Goal: Find specific page/section: Find specific page/section

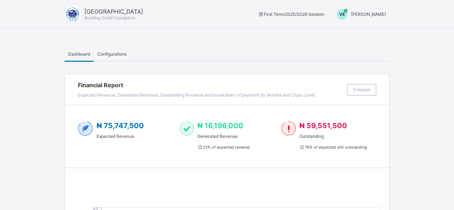
click at [378, 13] on span "[PERSON_NAME]" at bounding box center [368, 13] width 35 height 5
click at [371, 31] on span "Switch to Admin View" at bounding box center [359, 31] width 55 height 8
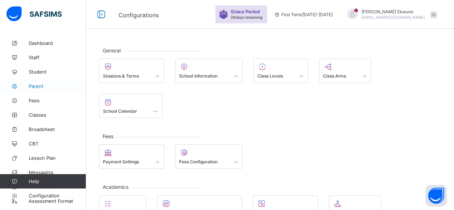
drag, startPoint x: 39, startPoint y: 98, endPoint x: 41, endPoint y: 89, distance: 9.5
click at [39, 98] on span "Fees" at bounding box center [57, 101] width 57 height 6
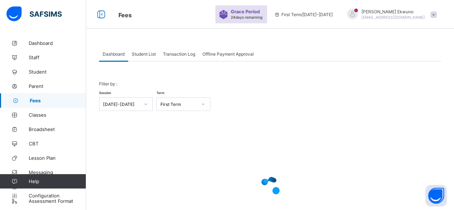
click at [146, 104] on icon at bounding box center [146, 104] width 4 height 7
click at [145, 104] on icon at bounding box center [146, 104] width 4 height 7
click at [203, 104] on icon at bounding box center [203, 104] width 4 height 7
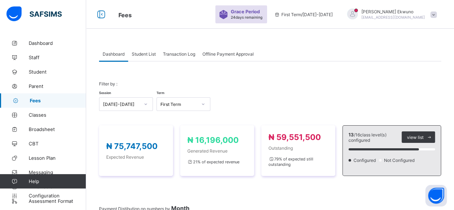
click at [150, 56] on span "Student List" at bounding box center [144, 53] width 24 height 5
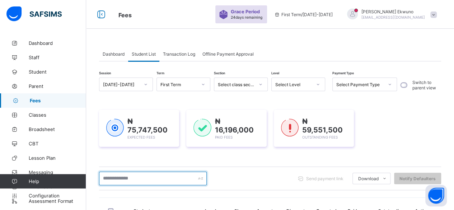
click at [162, 180] on input "text" at bounding box center [153, 179] width 108 height 14
type input "*"
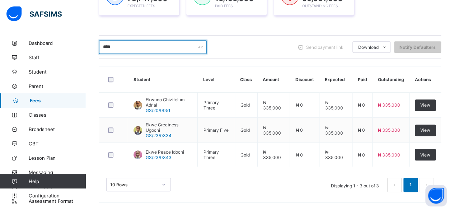
scroll to position [128, 0]
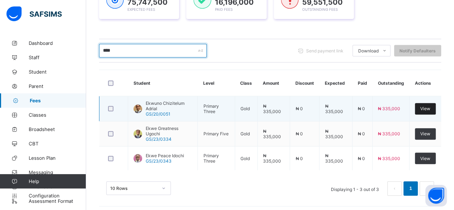
type input "****"
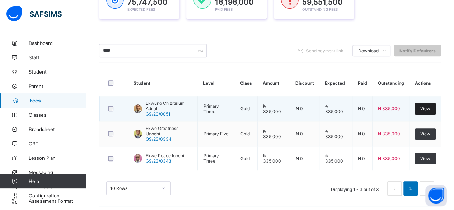
click at [431, 109] on span "View" at bounding box center [426, 108] width 10 height 5
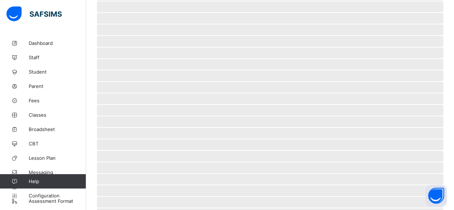
click at [432, 109] on span "‌" at bounding box center [270, 110] width 347 height 11
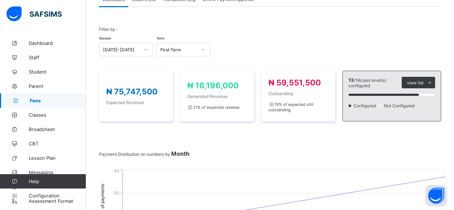
scroll to position [55, 0]
